Goal: Information Seeking & Learning: Understand process/instructions

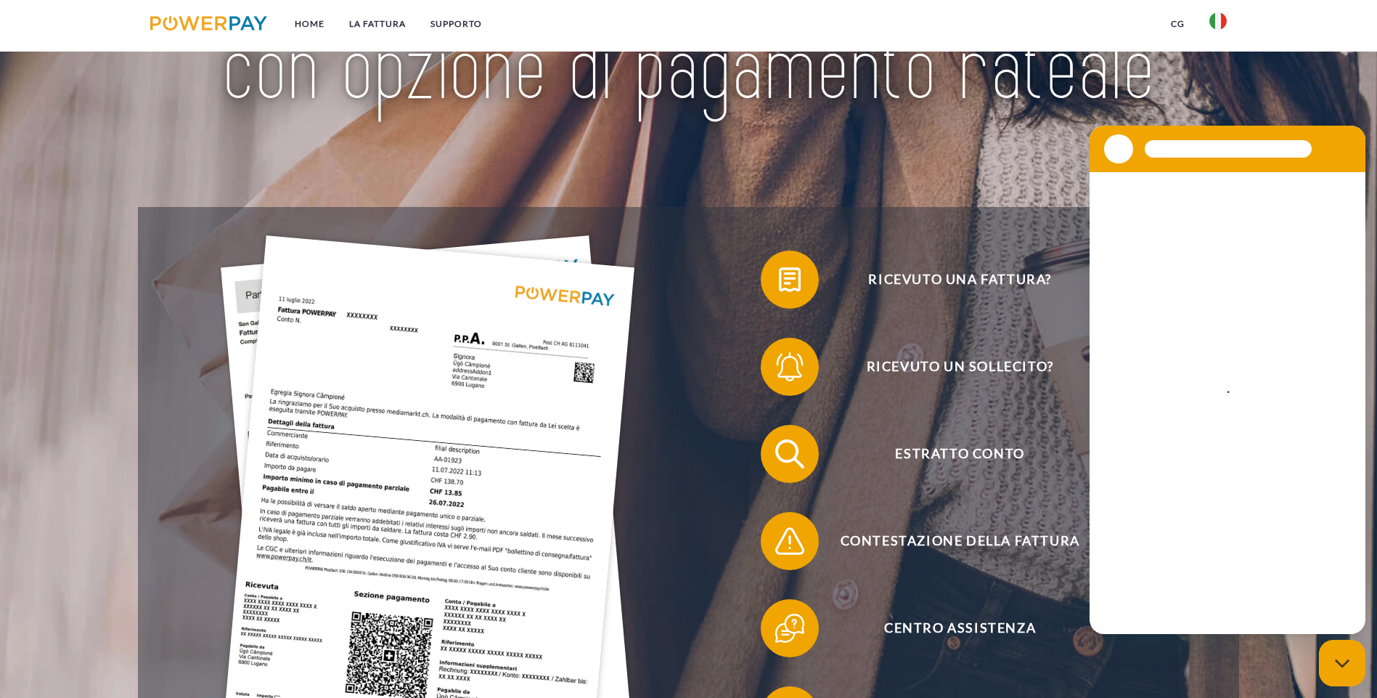
scroll to position [218, 0]
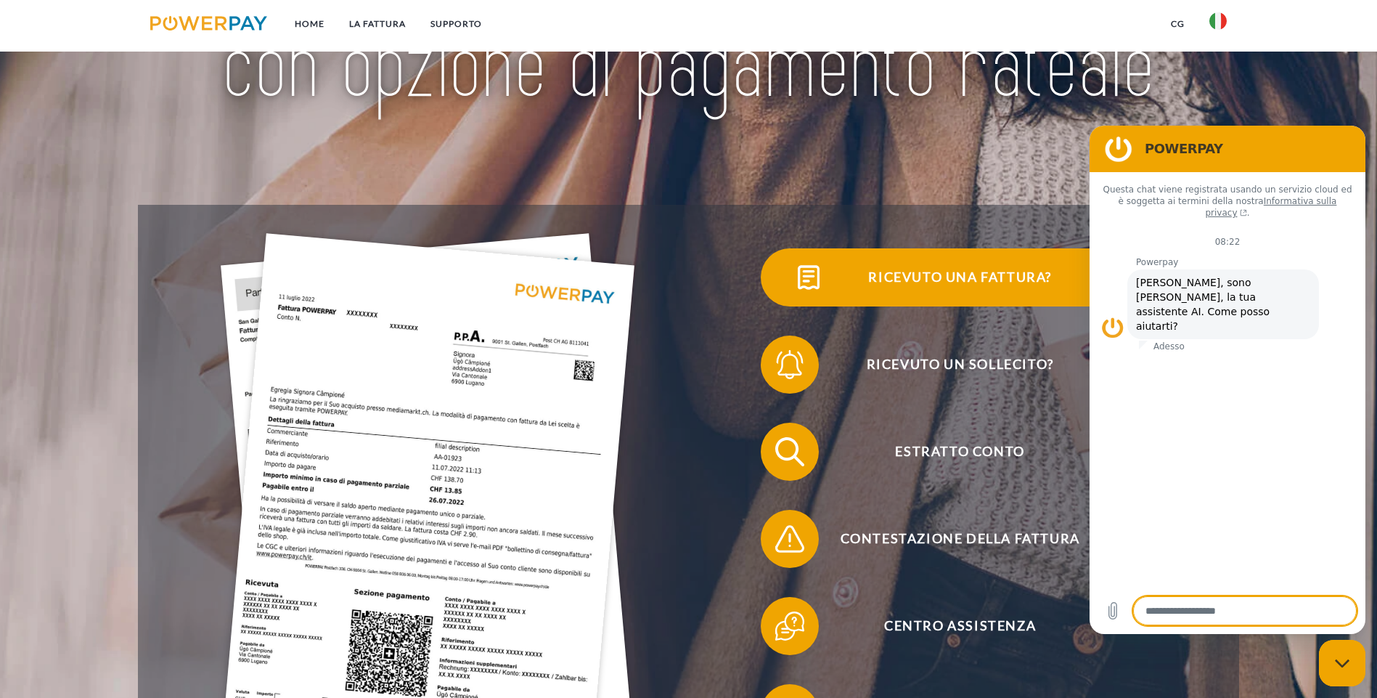
click at [782, 298] on span "Ricevuto una fattura?" at bounding box center [960, 277] width 356 height 58
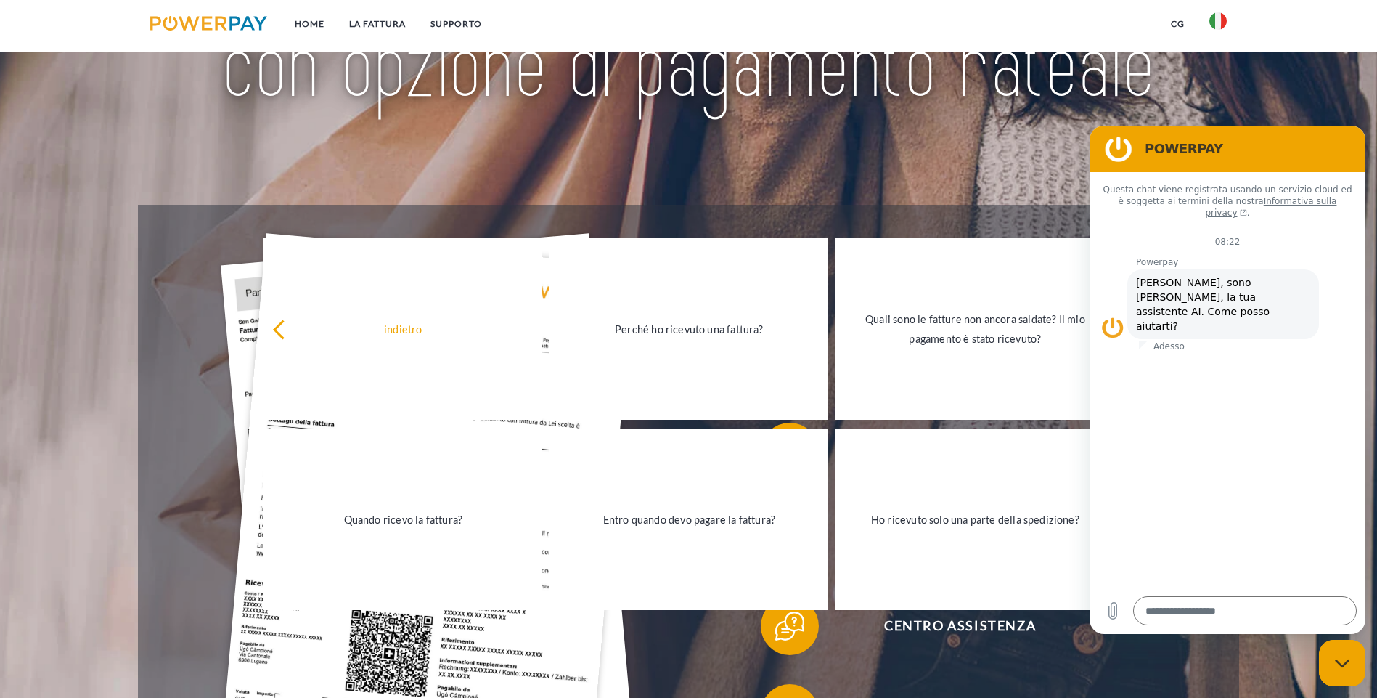
click at [632, 147] on img at bounding box center [688, 10] width 971 height 317
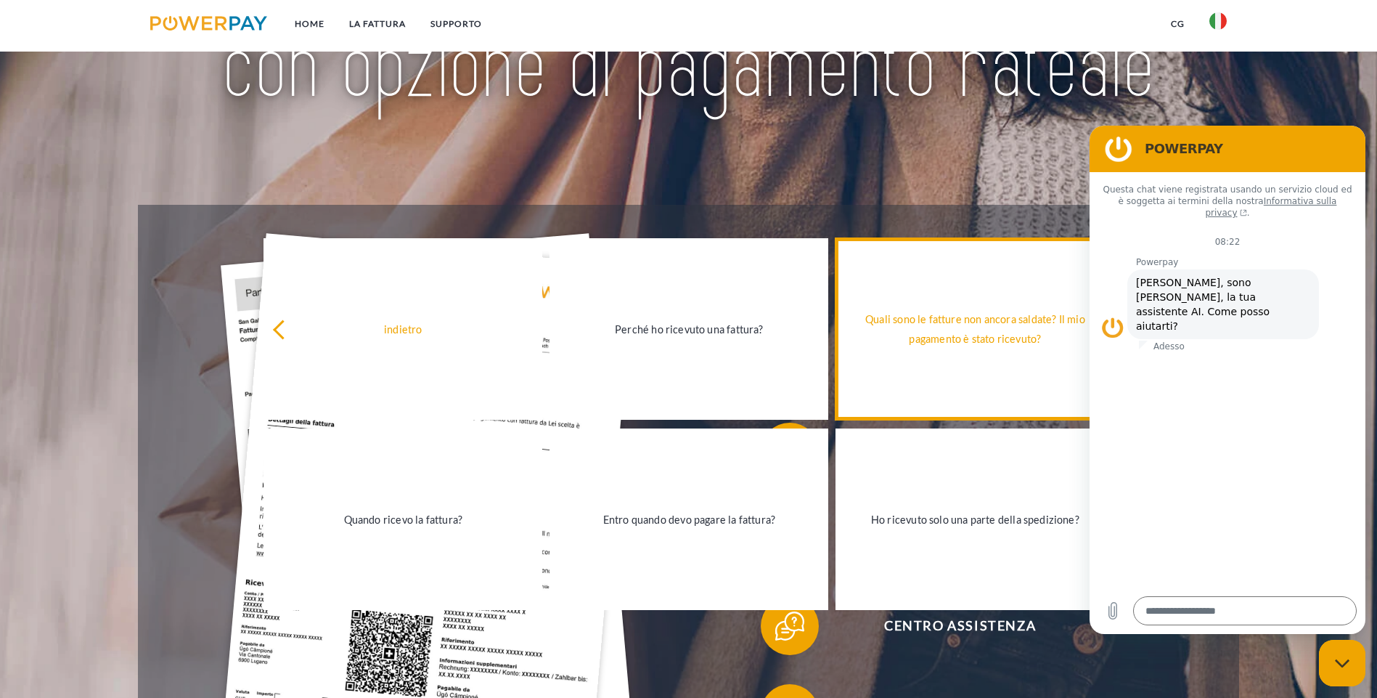
click at [946, 330] on div "Quali sono le fatture non ancora saldate? Il mio pagamento è stato ricevuto?" at bounding box center [974, 328] width 261 height 39
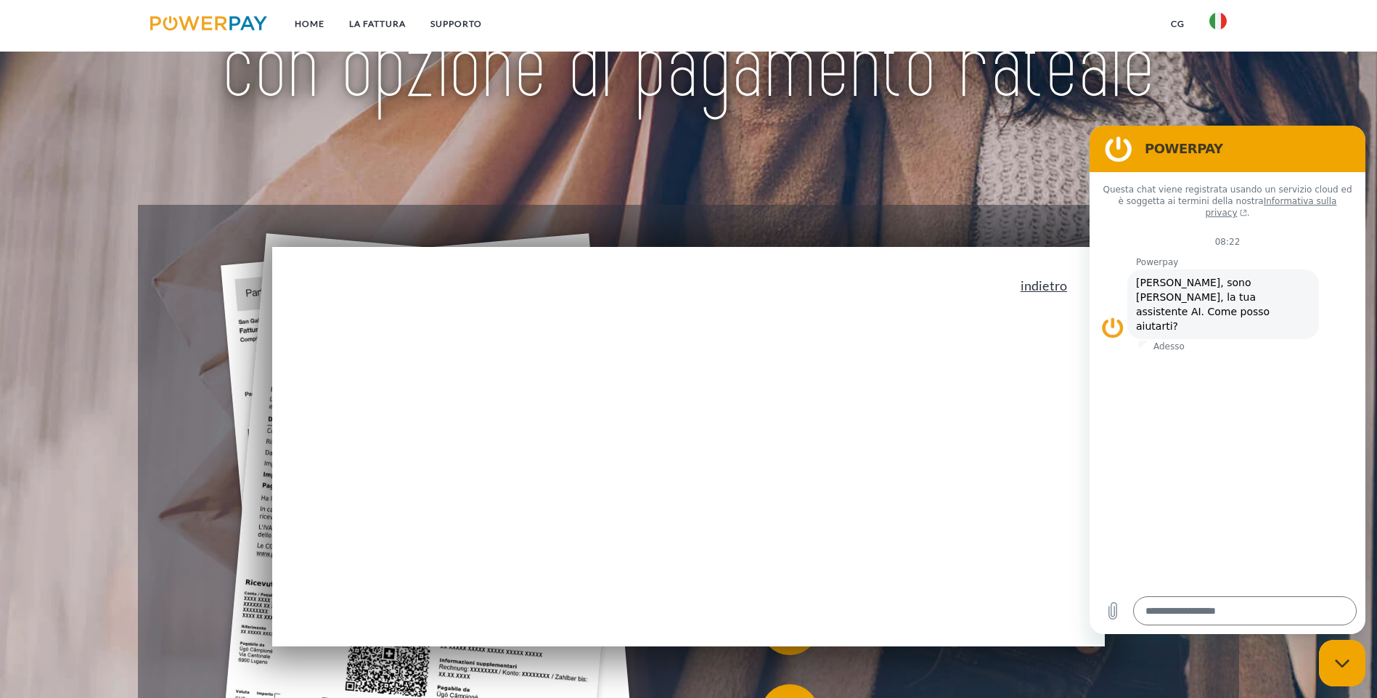
click at [1062, 287] on link "indietro" at bounding box center [1044, 285] width 46 height 13
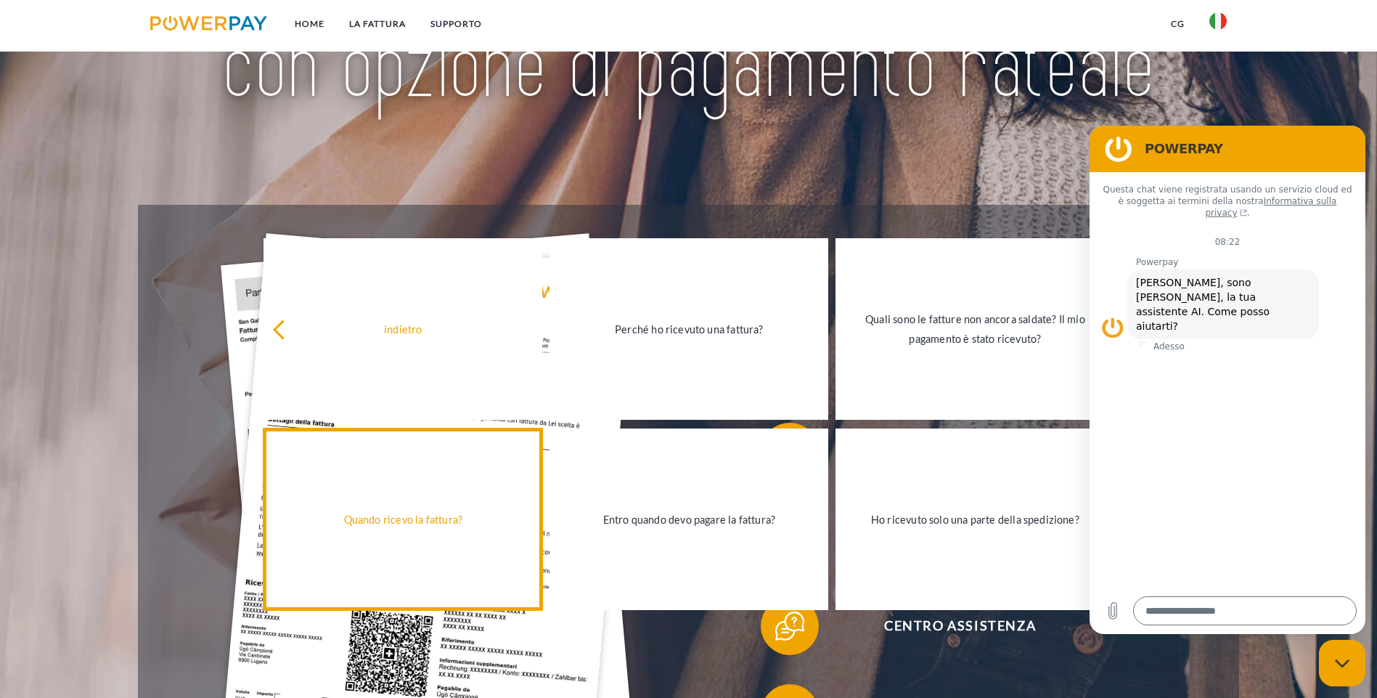
click at [388, 522] on div "Quando ricevo la fattura?" at bounding box center [402, 519] width 261 height 20
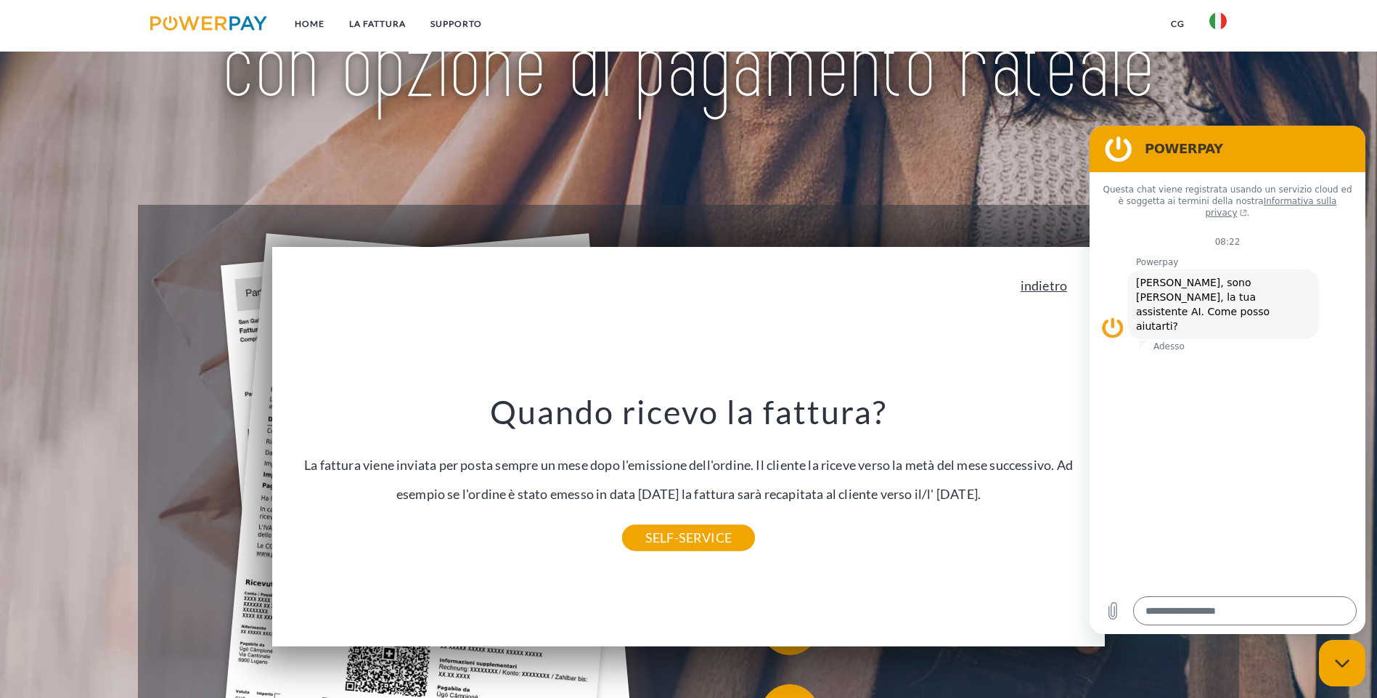
click at [1059, 287] on link "indietro" at bounding box center [1044, 285] width 46 height 13
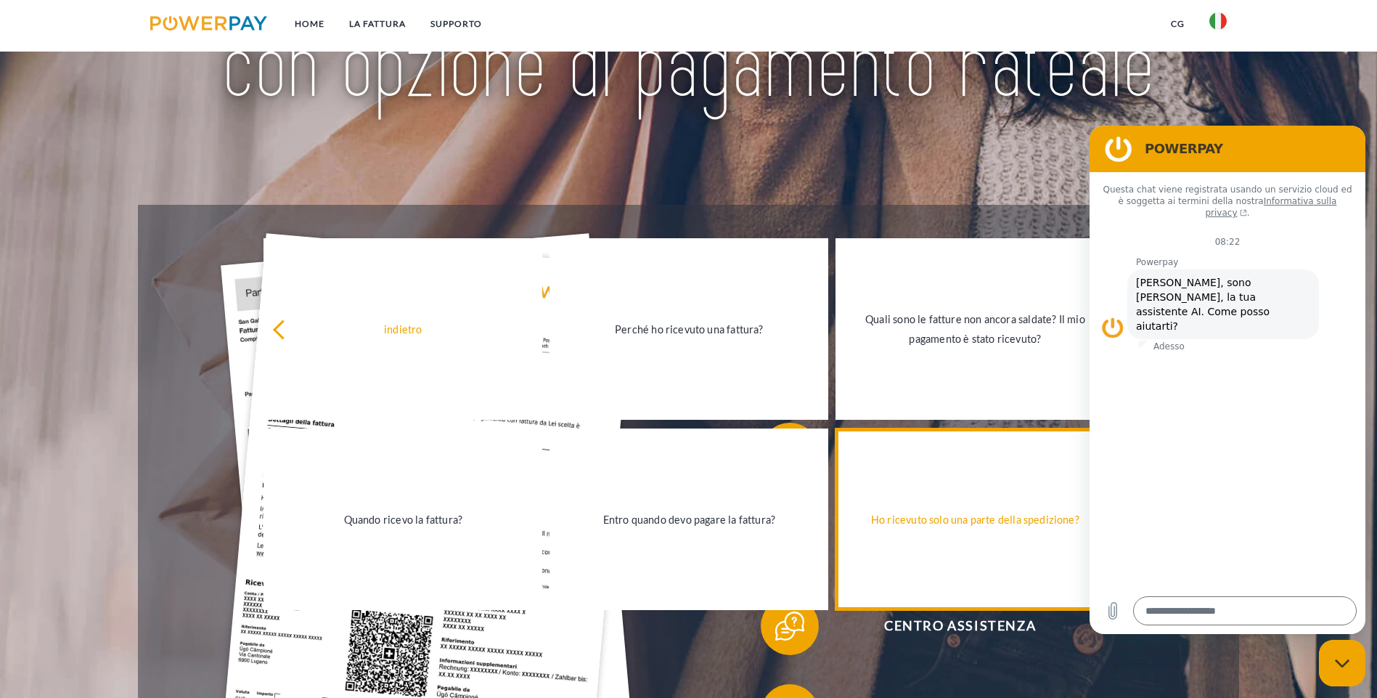
click at [961, 524] on div "Ho ricevuto solo una parte della spedizione?" at bounding box center [974, 519] width 261 height 20
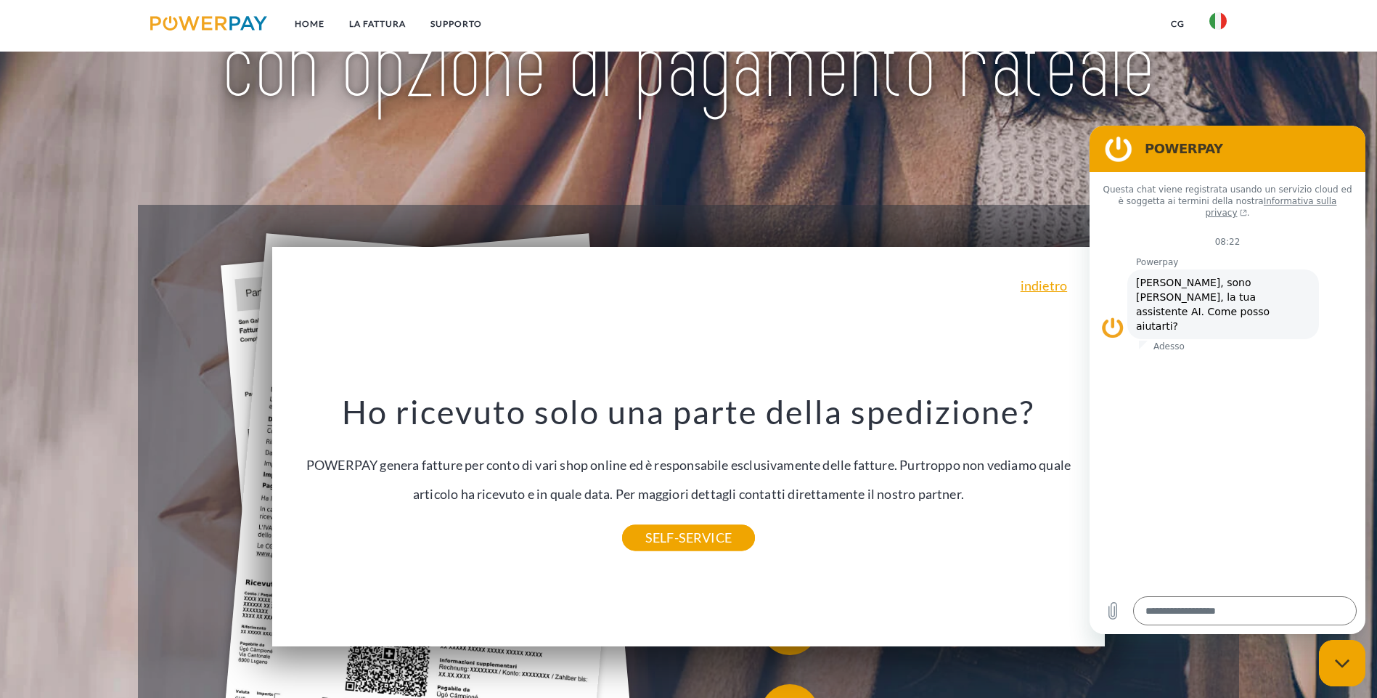
click at [508, 158] on img at bounding box center [688, 10] width 971 height 317
click at [1055, 305] on div "indietro Perché ho ricevuto una fattura? POWERPAY genera fatture per conto di v…" at bounding box center [688, 446] width 833 height 399
click at [1056, 292] on link "indietro" at bounding box center [1044, 285] width 46 height 13
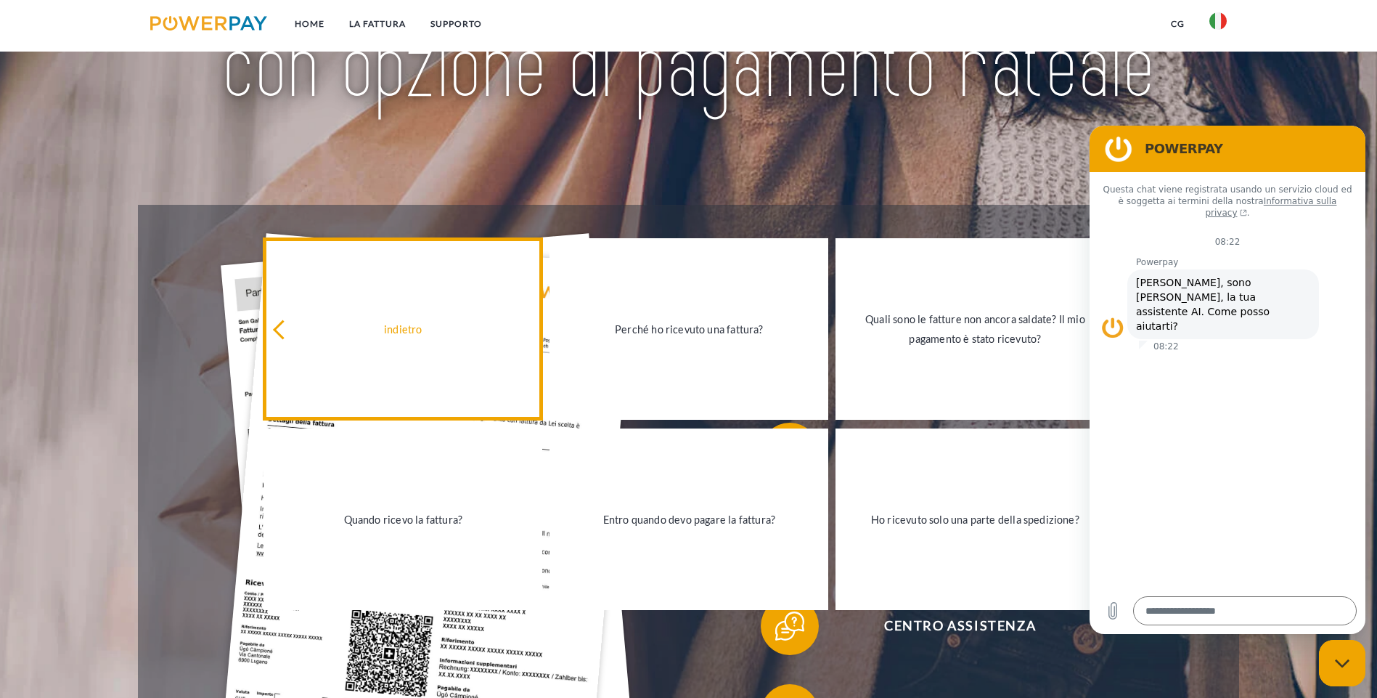
click at [378, 347] on link "indietro" at bounding box center [403, 329] width 279 height 182
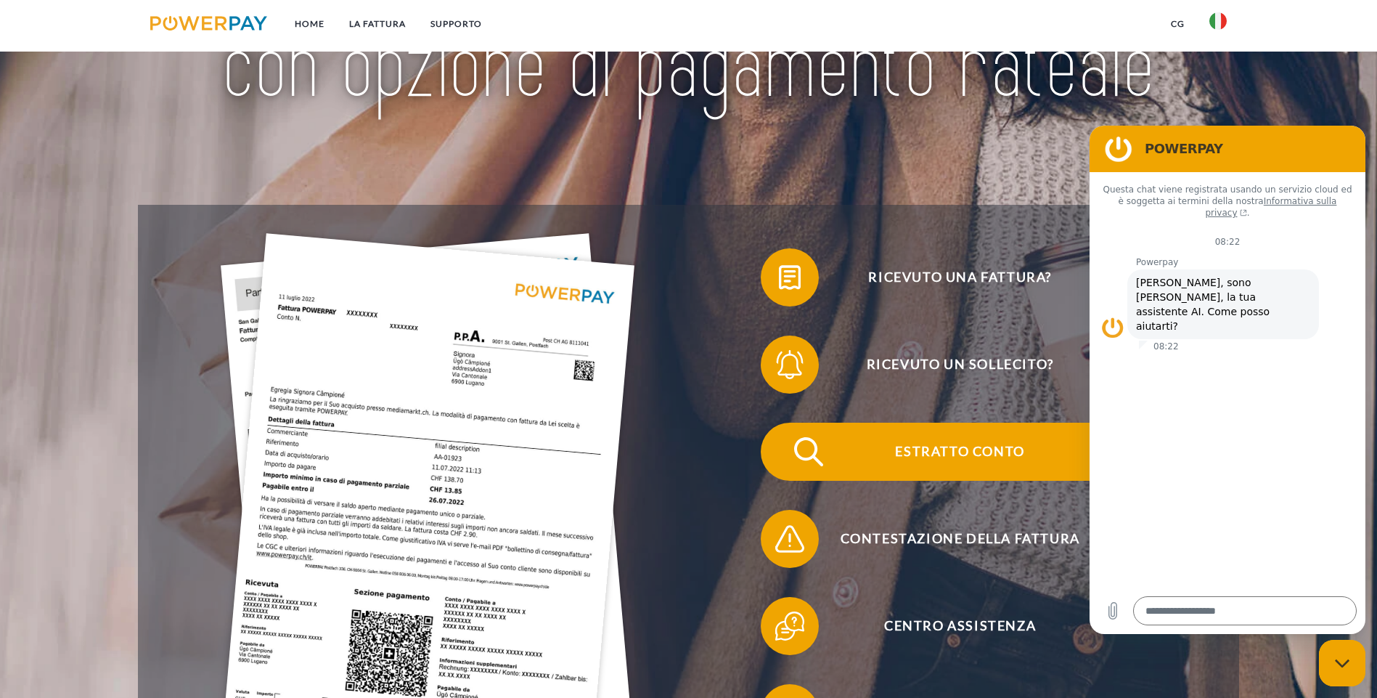
click at [782, 423] on span "Estratto conto" at bounding box center [960, 452] width 356 height 58
